Goal: Use online tool/utility: Utilize a website feature to perform a specific function

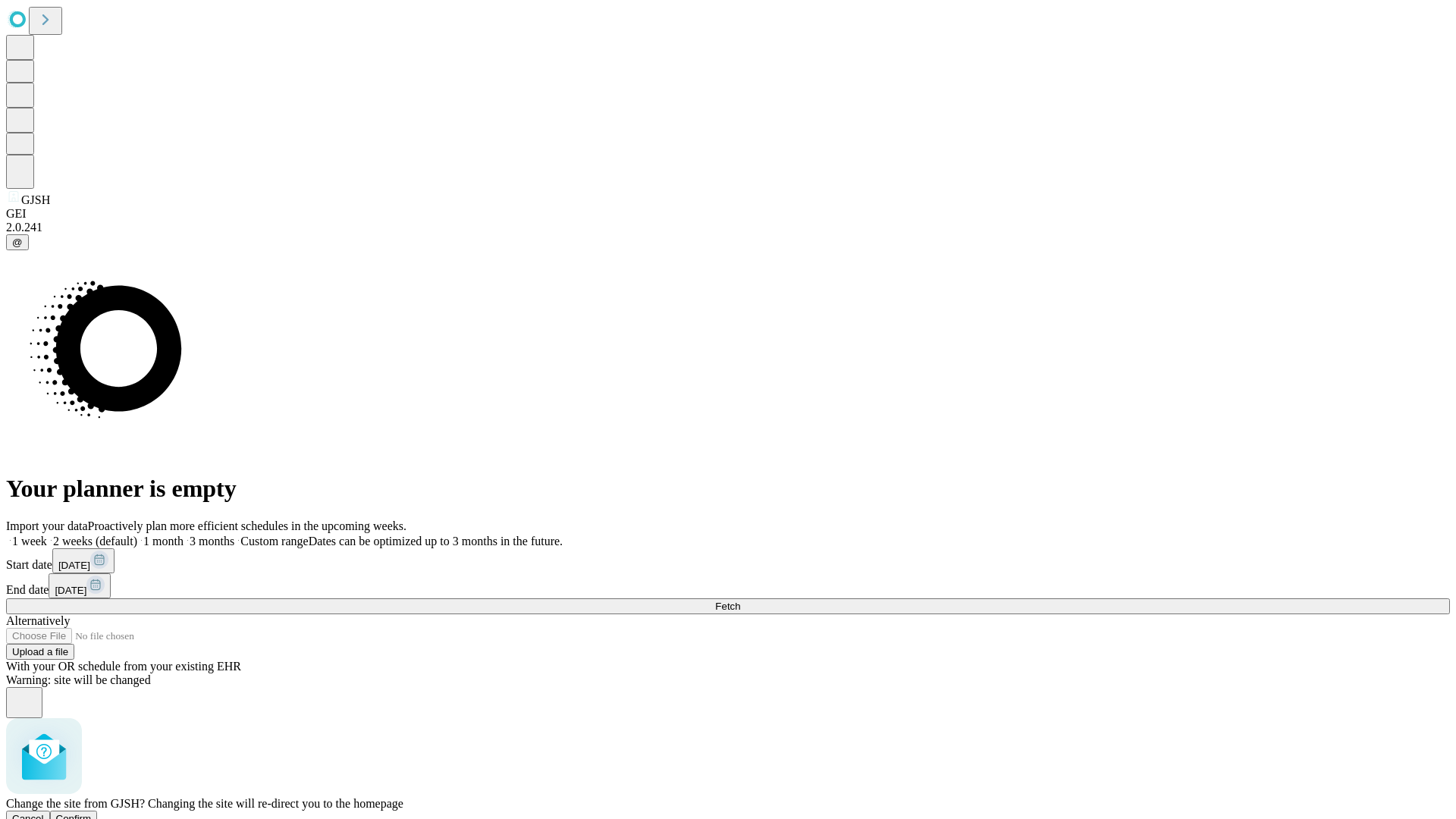
click at [92, 813] on span "Confirm" at bounding box center [74, 818] width 35 height 12
click at [184, 534] on label "1 month" at bounding box center [160, 541] width 46 height 13
click at [740, 601] on span "Fetch" at bounding box center [728, 606] width 25 height 12
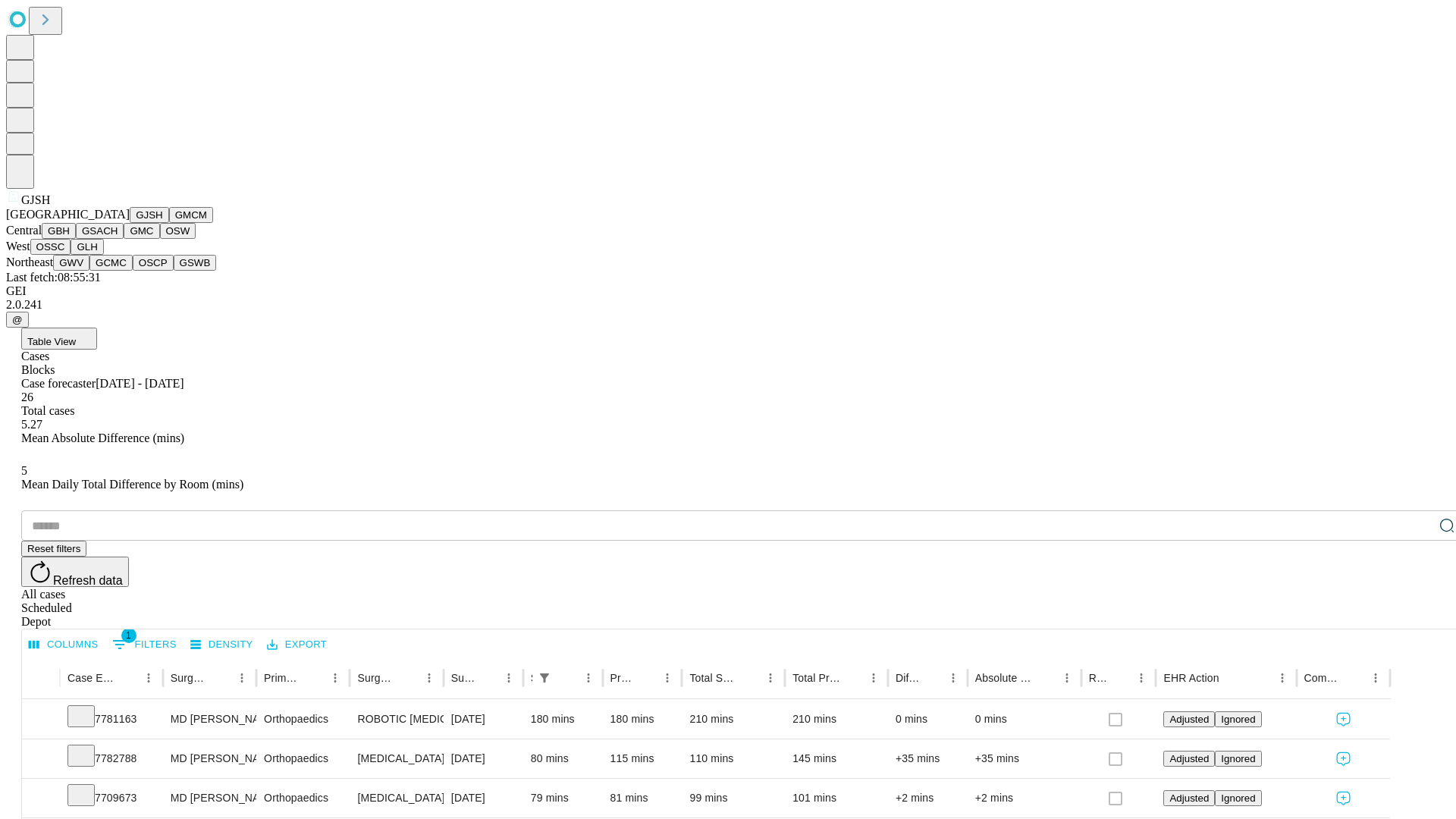
click at [169, 223] on button "GMCM" at bounding box center [191, 215] width 44 height 16
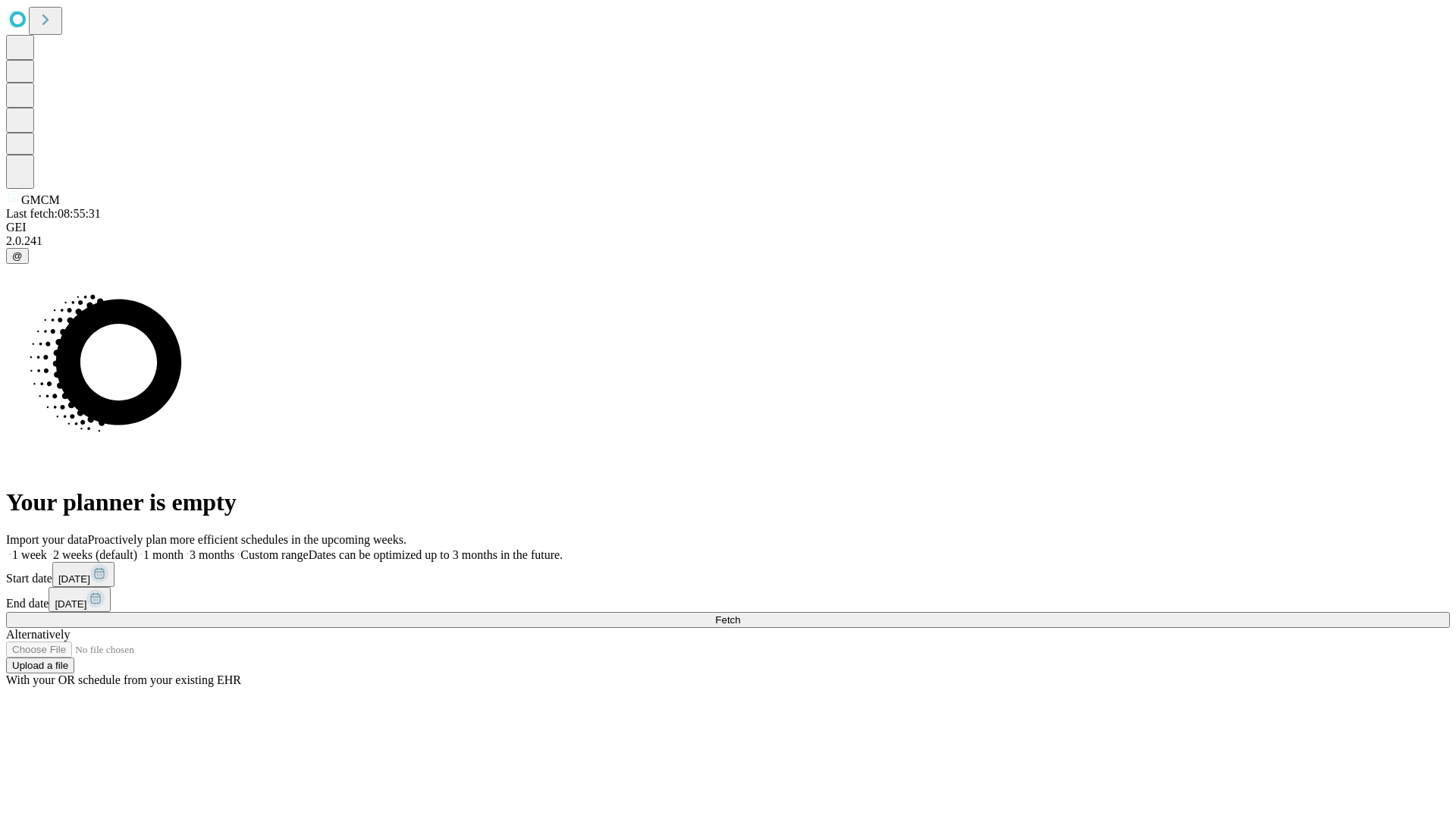
click at [184, 548] on label "1 month" at bounding box center [160, 554] width 46 height 13
click at [740, 614] on span "Fetch" at bounding box center [728, 620] width 25 height 12
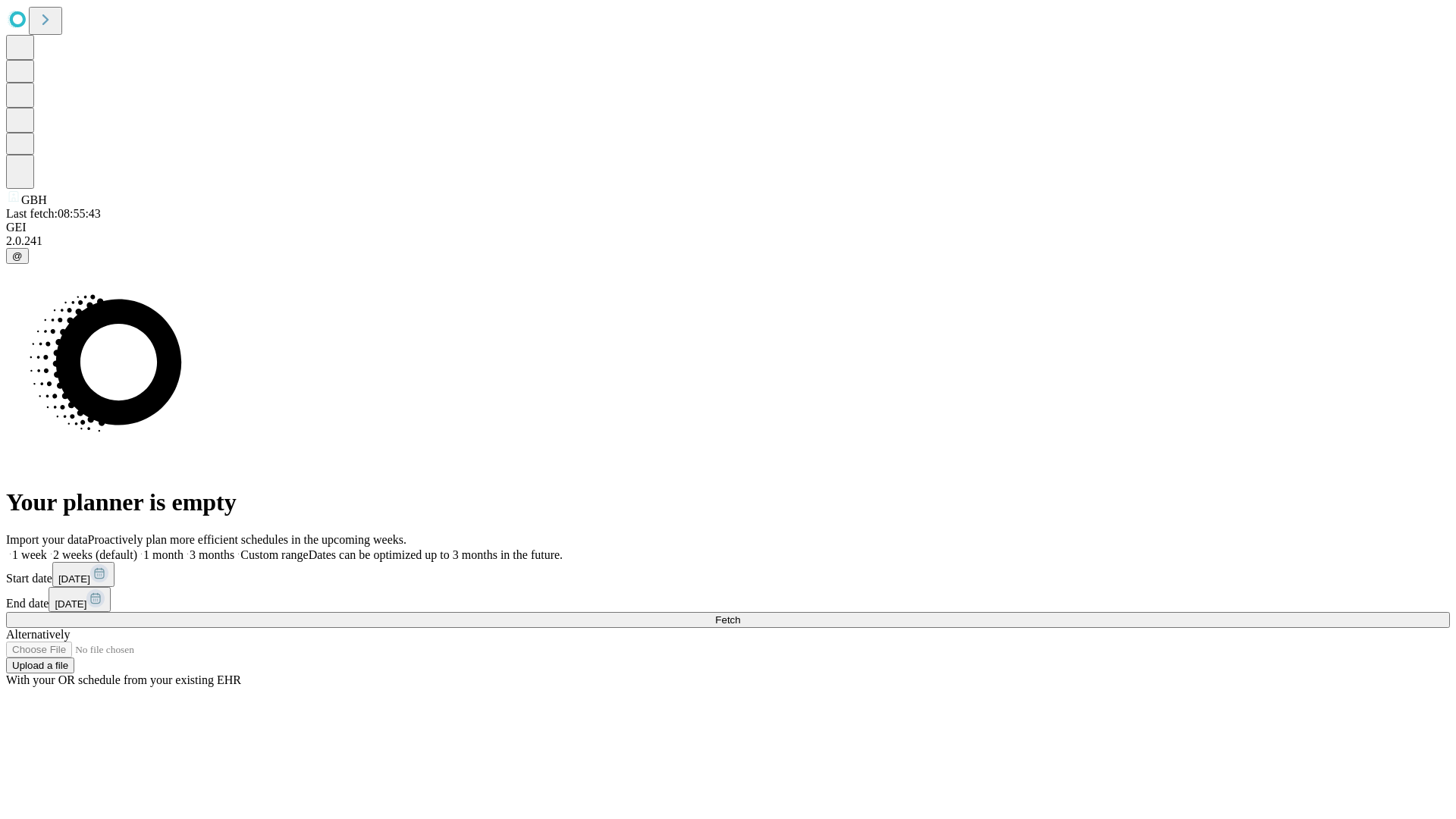
click at [184, 548] on label "1 month" at bounding box center [160, 554] width 46 height 13
click at [740, 614] on span "Fetch" at bounding box center [728, 620] width 25 height 12
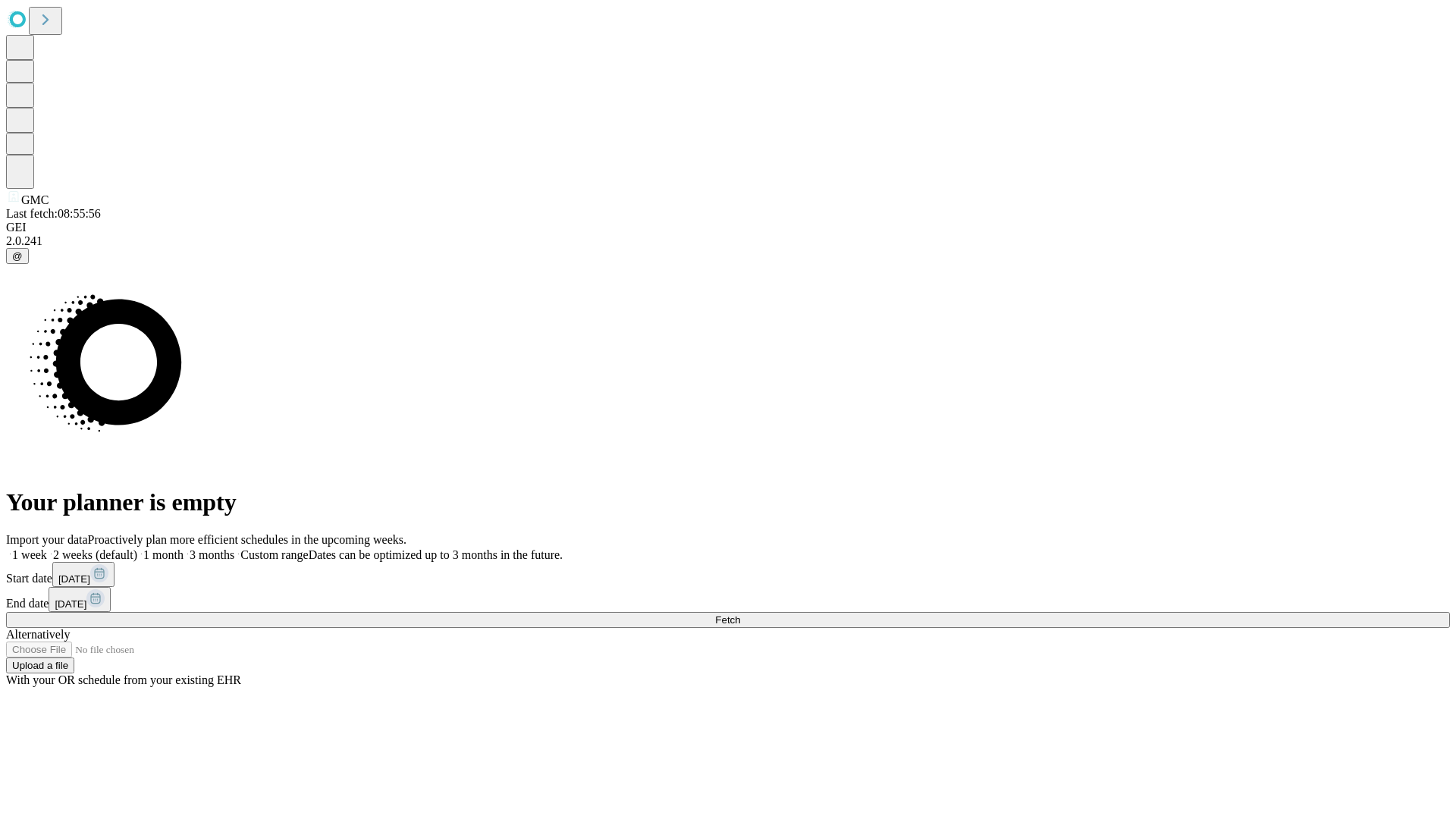
click at [740, 614] on span "Fetch" at bounding box center [728, 620] width 25 height 12
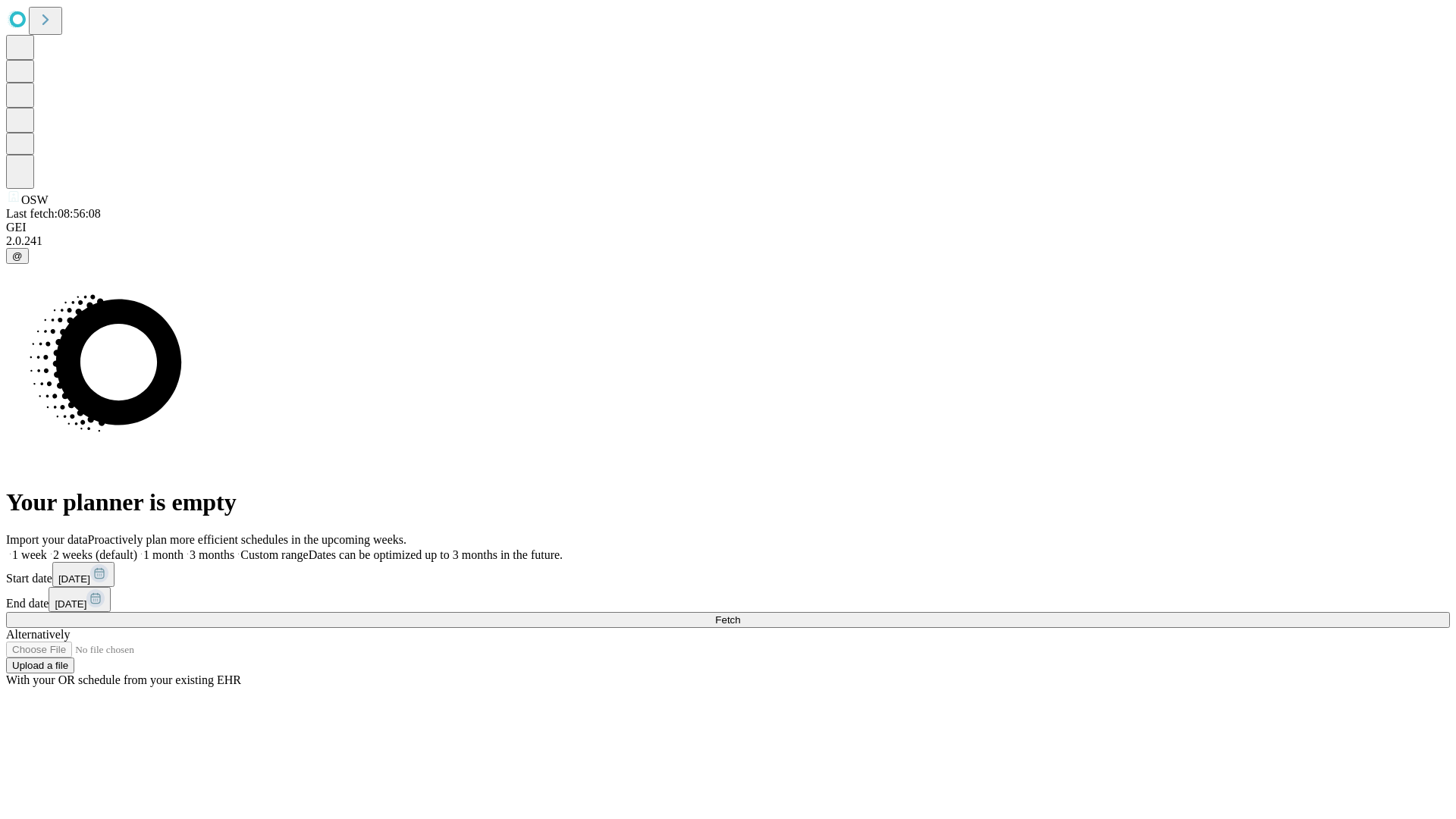
click at [184, 548] on label "1 month" at bounding box center [160, 554] width 46 height 13
click at [740, 614] on span "Fetch" at bounding box center [728, 620] width 25 height 12
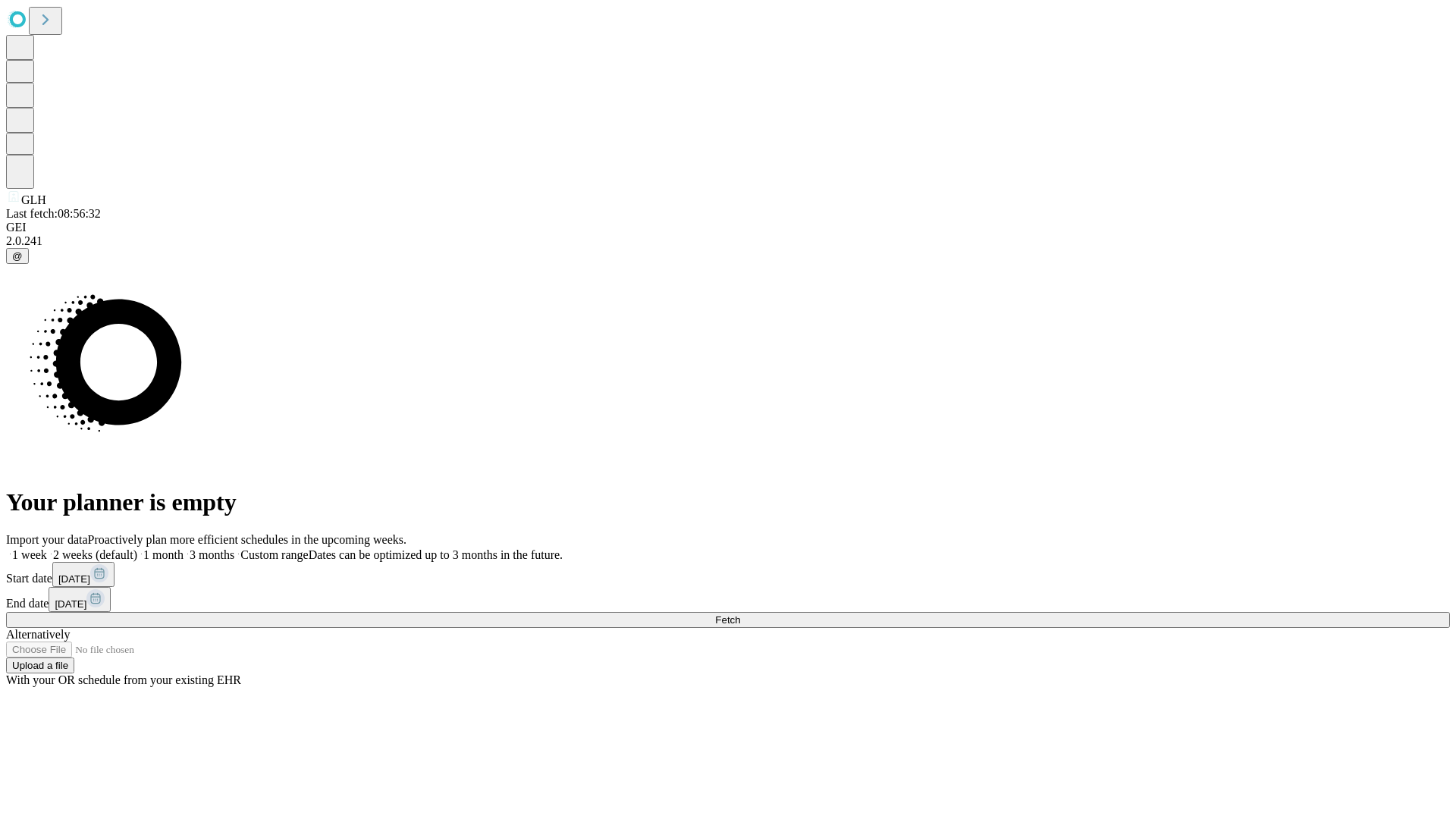
click at [184, 548] on label "1 month" at bounding box center [160, 554] width 46 height 13
click at [740, 614] on span "Fetch" at bounding box center [728, 620] width 25 height 12
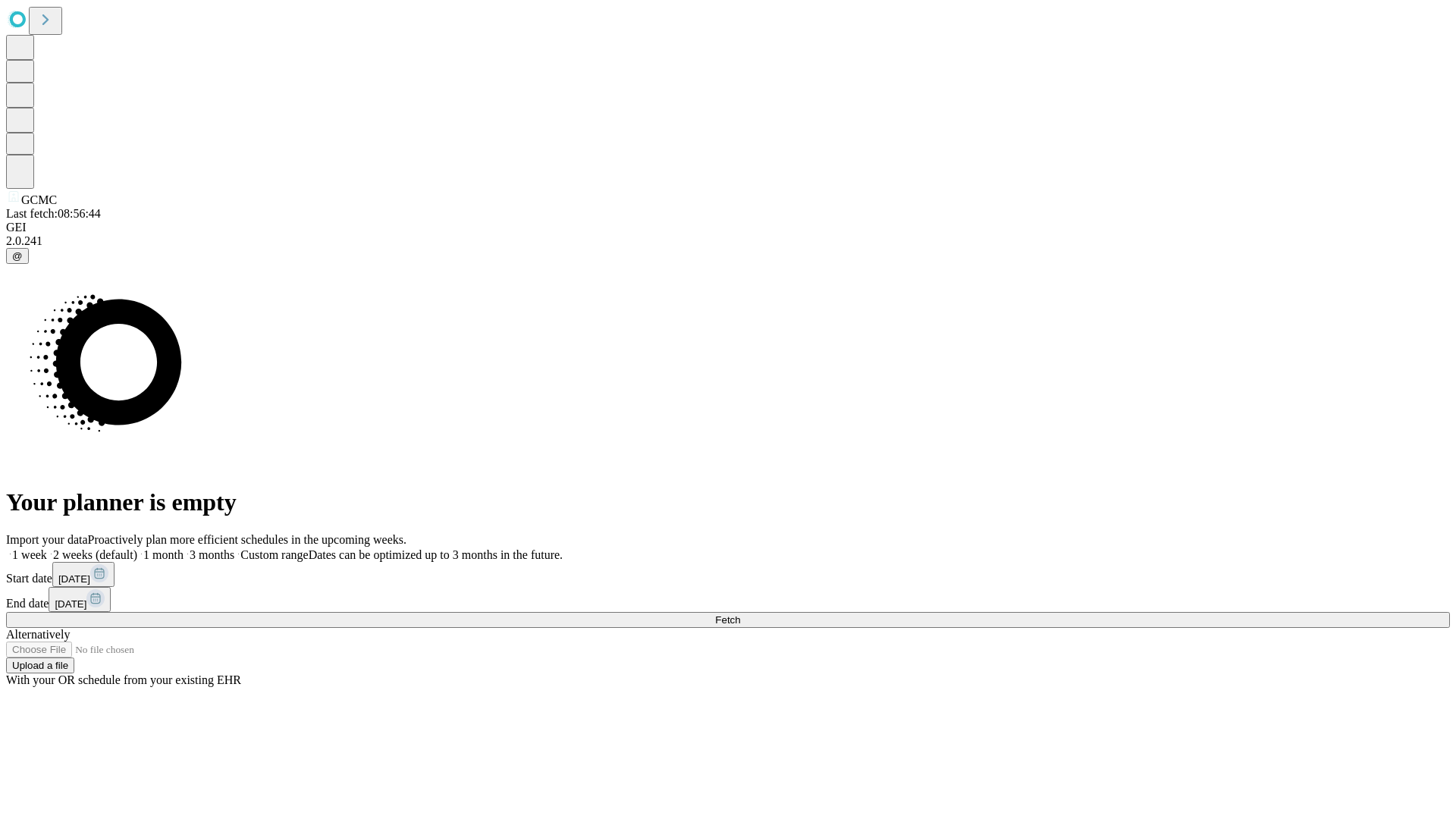
click at [740, 614] on span "Fetch" at bounding box center [728, 620] width 25 height 12
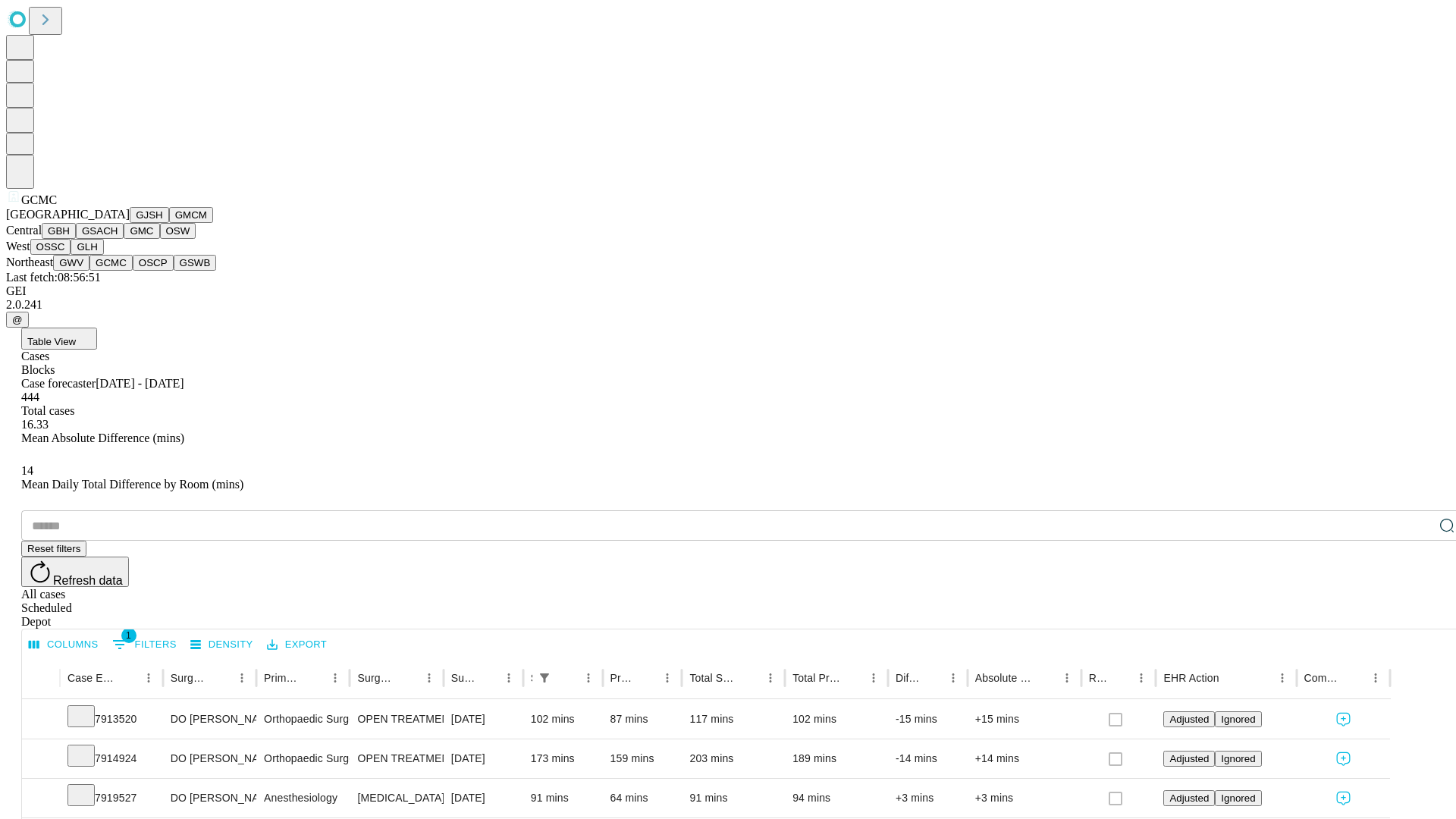
click at [133, 271] on button "OSCP" at bounding box center [153, 262] width 41 height 16
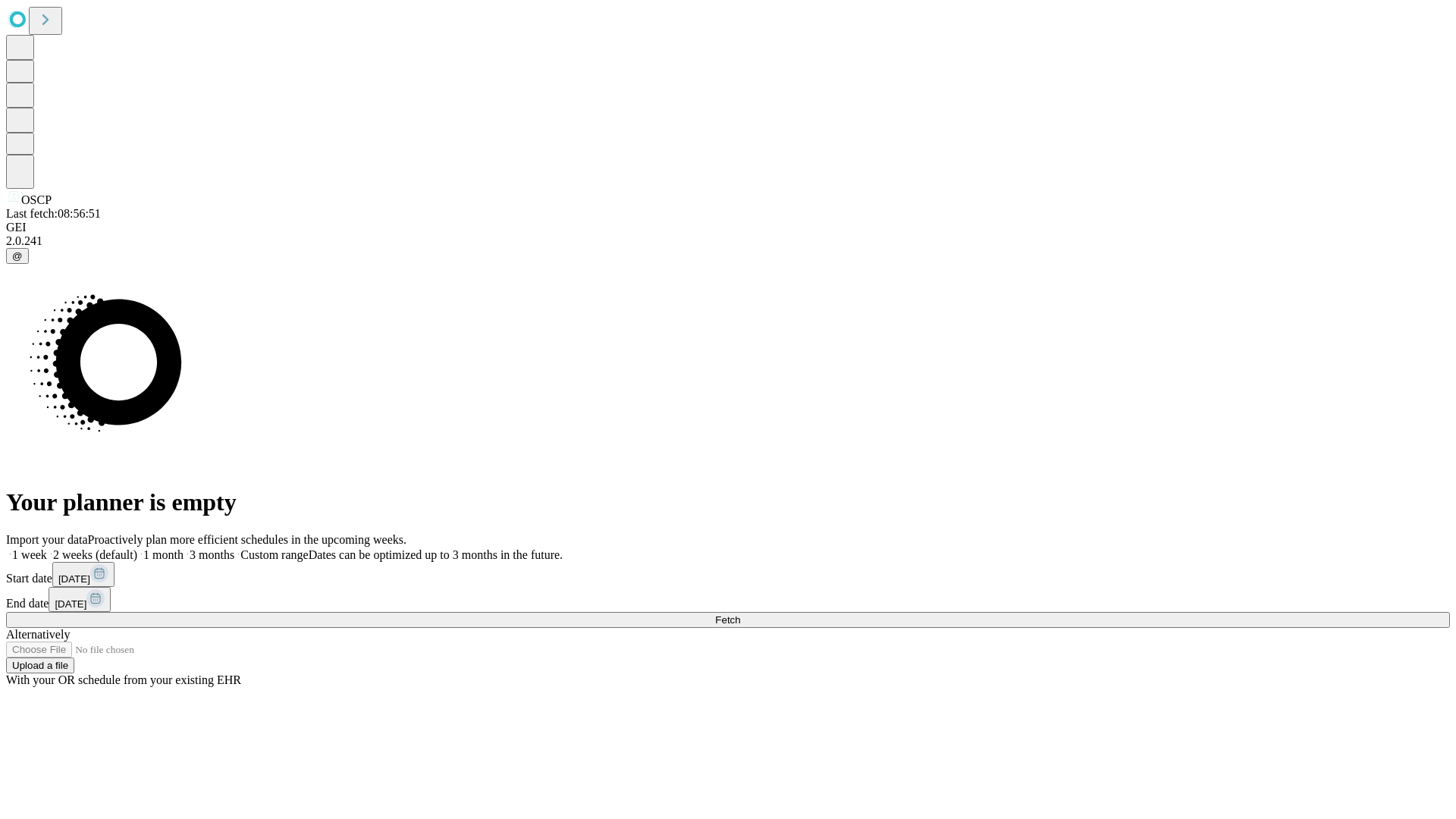
click at [184, 548] on label "1 month" at bounding box center [160, 554] width 46 height 13
click at [740, 614] on span "Fetch" at bounding box center [728, 620] width 25 height 12
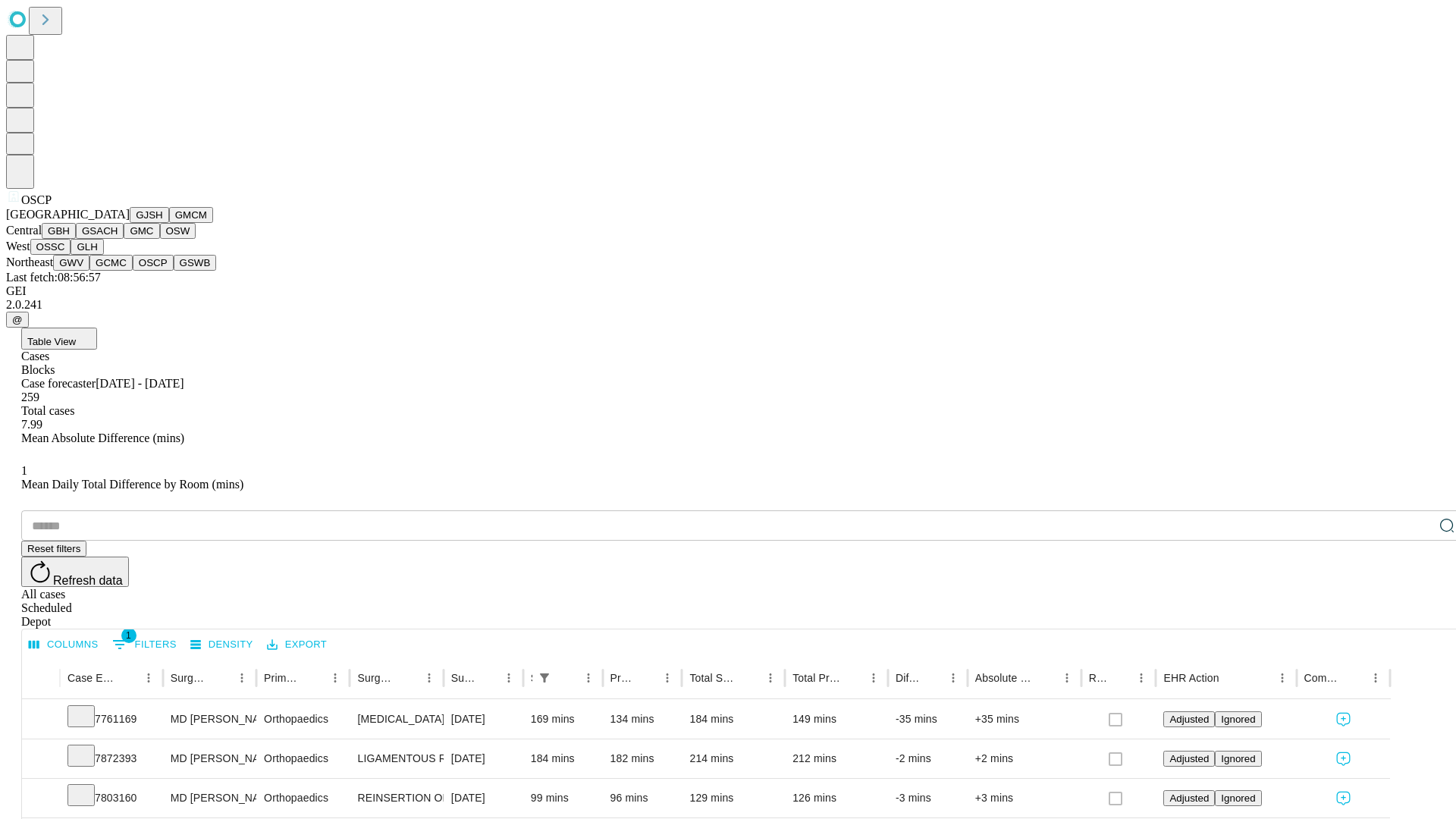
click at [174, 271] on button "GSWB" at bounding box center [195, 262] width 43 height 16
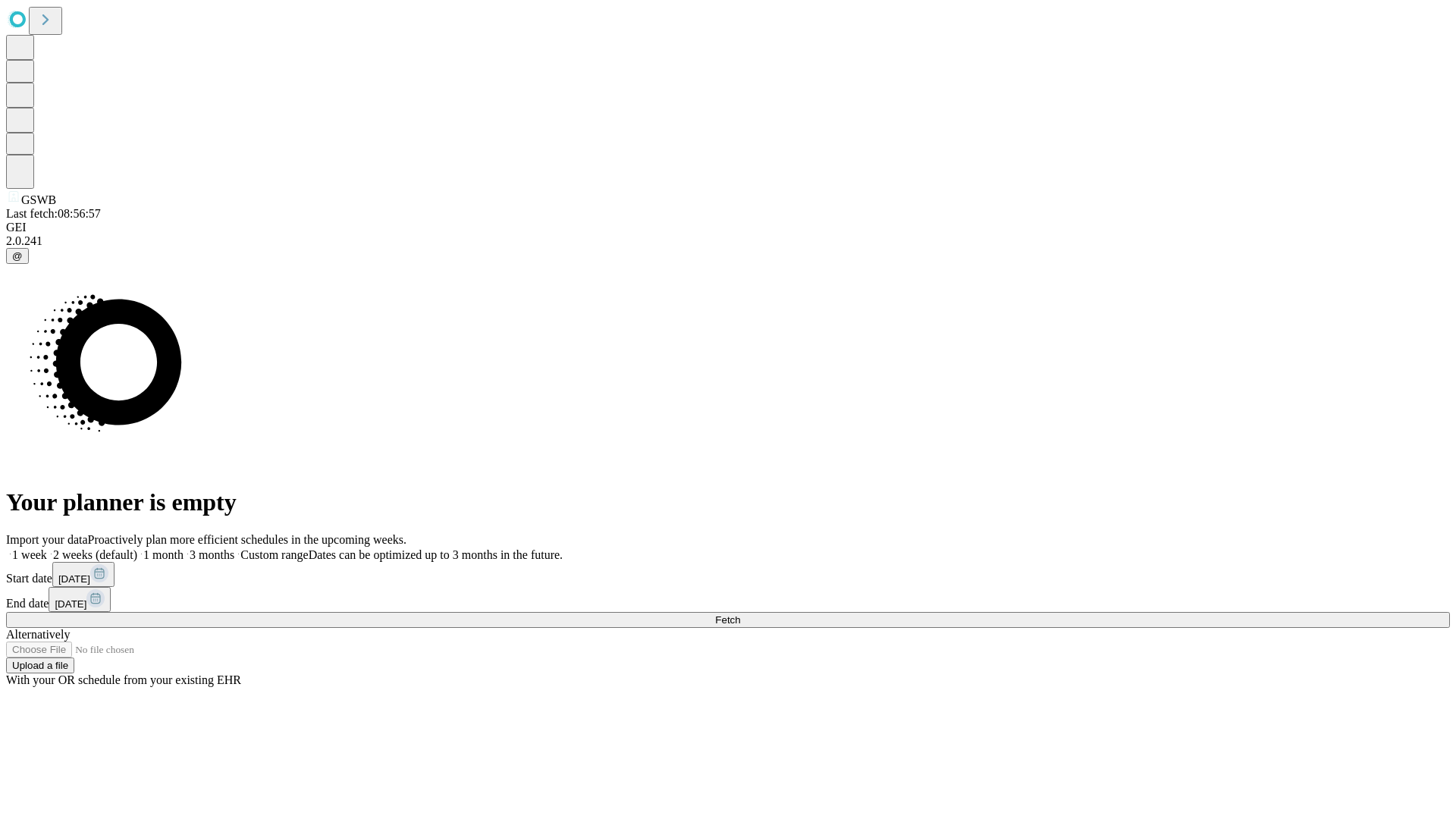
click at [184, 548] on label "1 month" at bounding box center [160, 554] width 46 height 13
click at [740, 614] on span "Fetch" at bounding box center [728, 620] width 25 height 12
